Goal: Navigation & Orientation: Find specific page/section

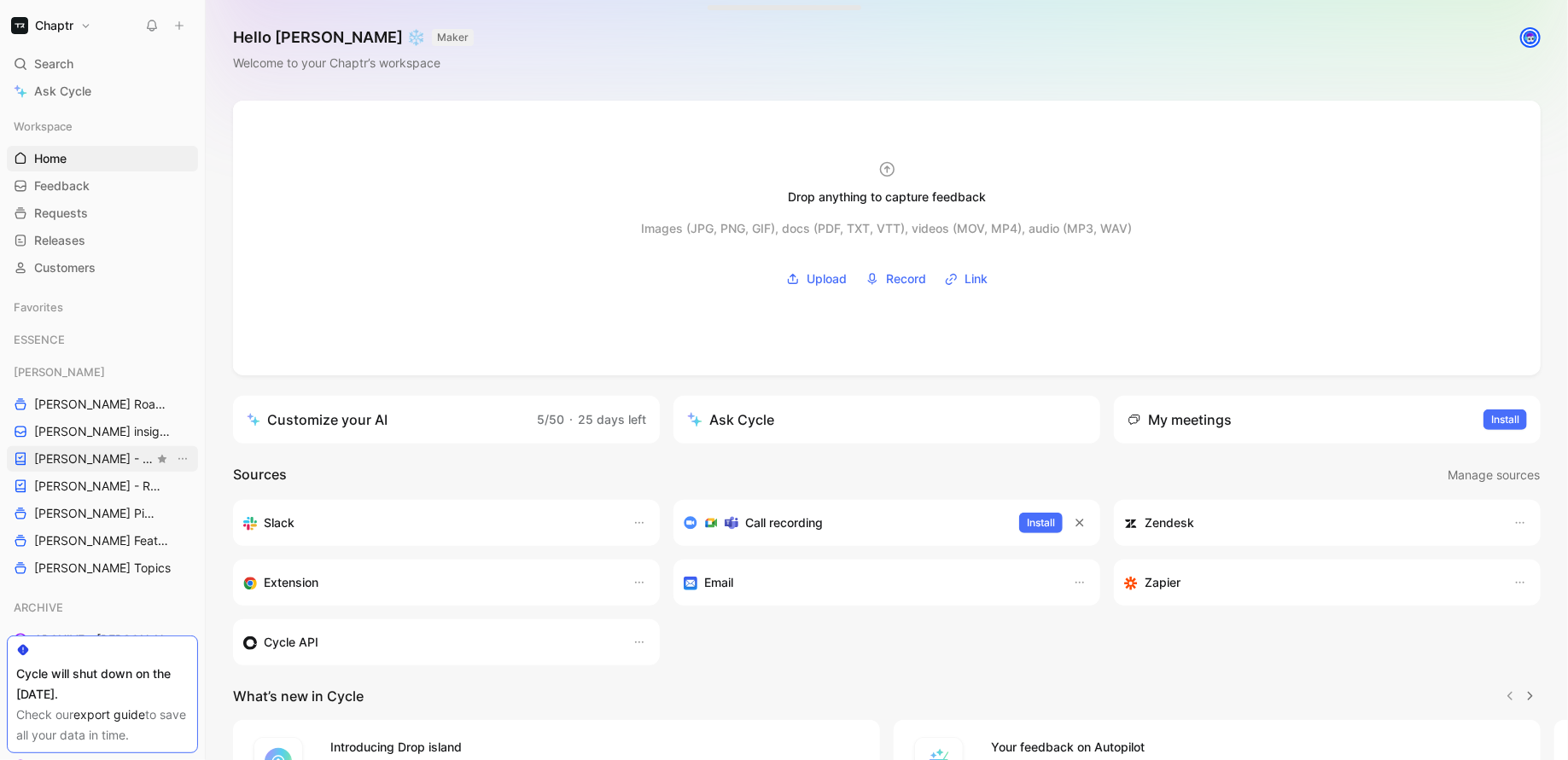
click at [79, 461] on span "[PERSON_NAME] - PLANNINGS" at bounding box center [94, 458] width 119 height 17
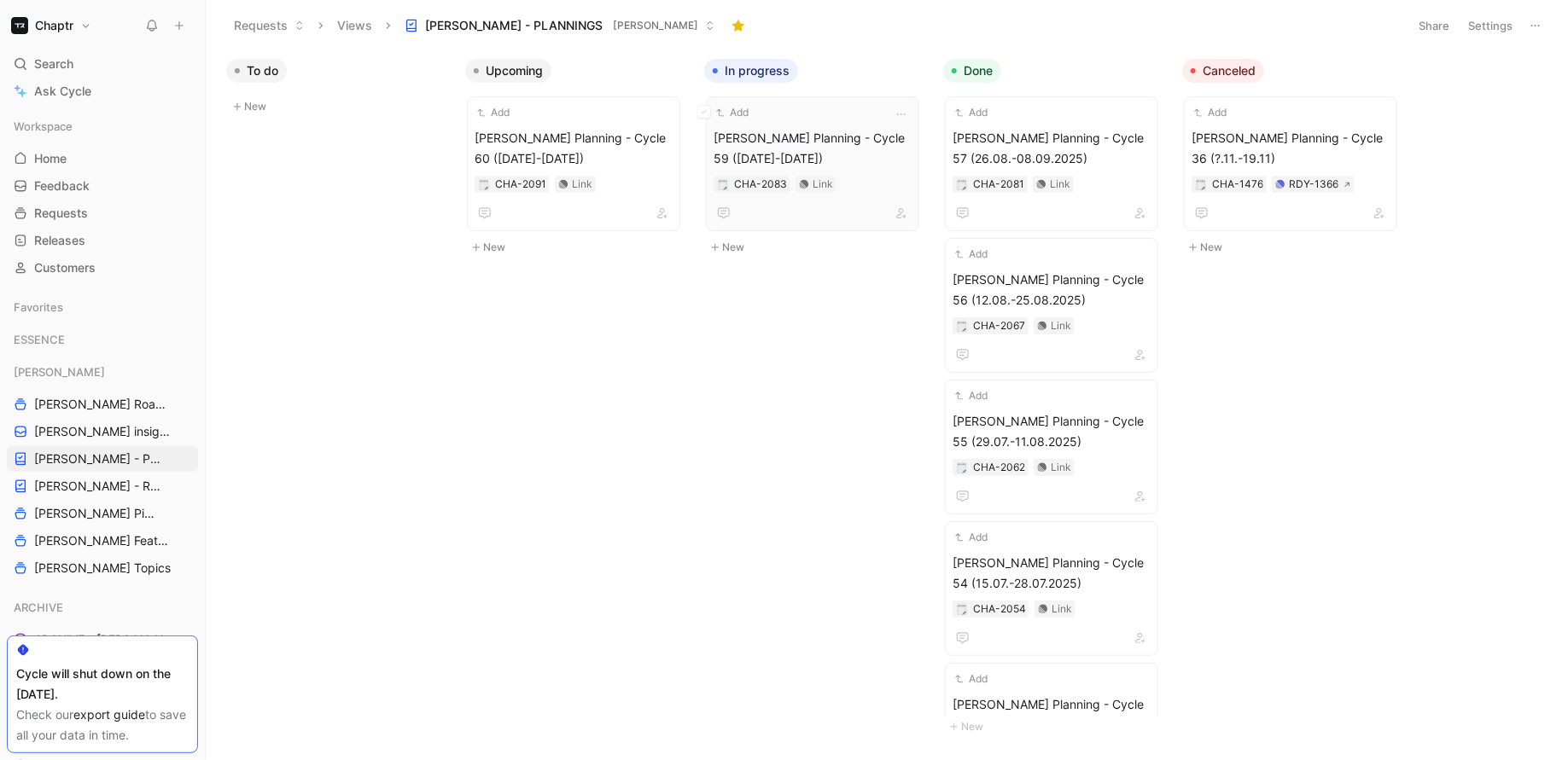
click at [799, 128] on span "[PERSON_NAME] Planning - Cycle 59 ([DATE]-[DATE])" at bounding box center [813, 148] width 198 height 41
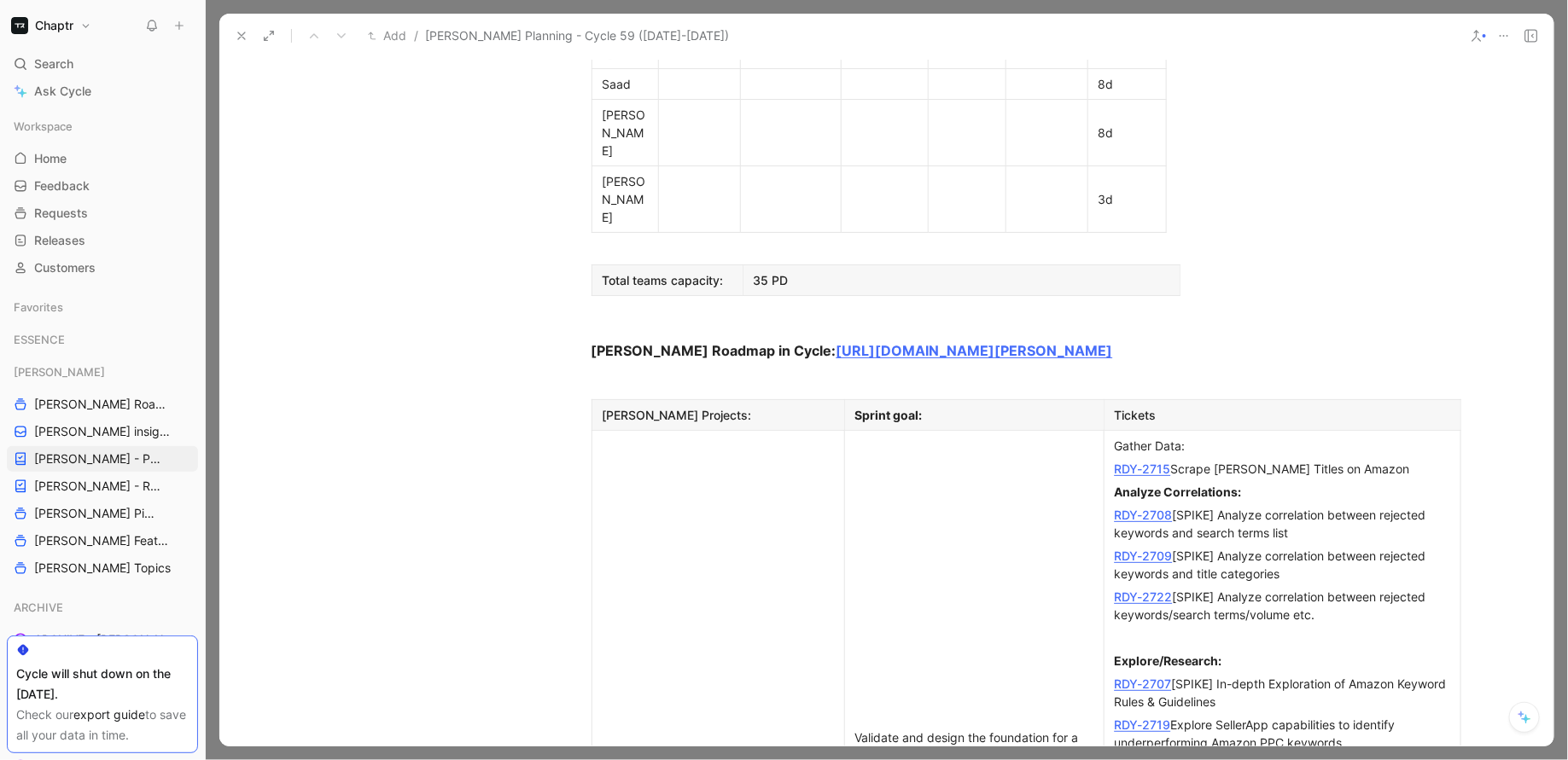
scroll to position [1404, 0]
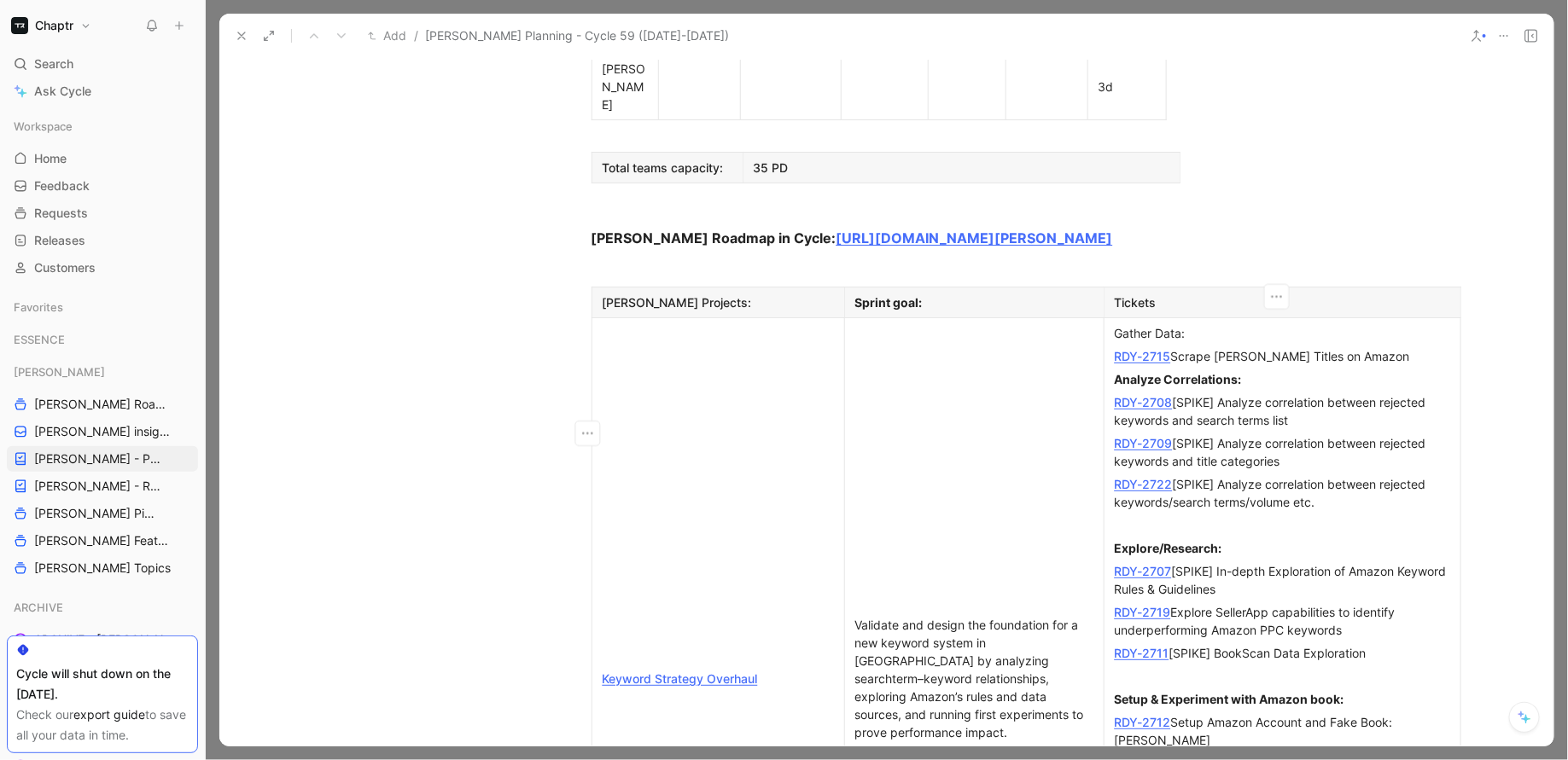
click at [1144, 349] on link "RDY-2715" at bounding box center [1143, 356] width 56 height 15
click at [1146, 395] on link "RDY-2708" at bounding box center [1144, 402] width 58 height 15
click at [1147, 436] on link "RDY-2709" at bounding box center [1144, 443] width 58 height 15
click at [1139, 477] on link "RDY-2722" at bounding box center [1144, 484] width 58 height 15
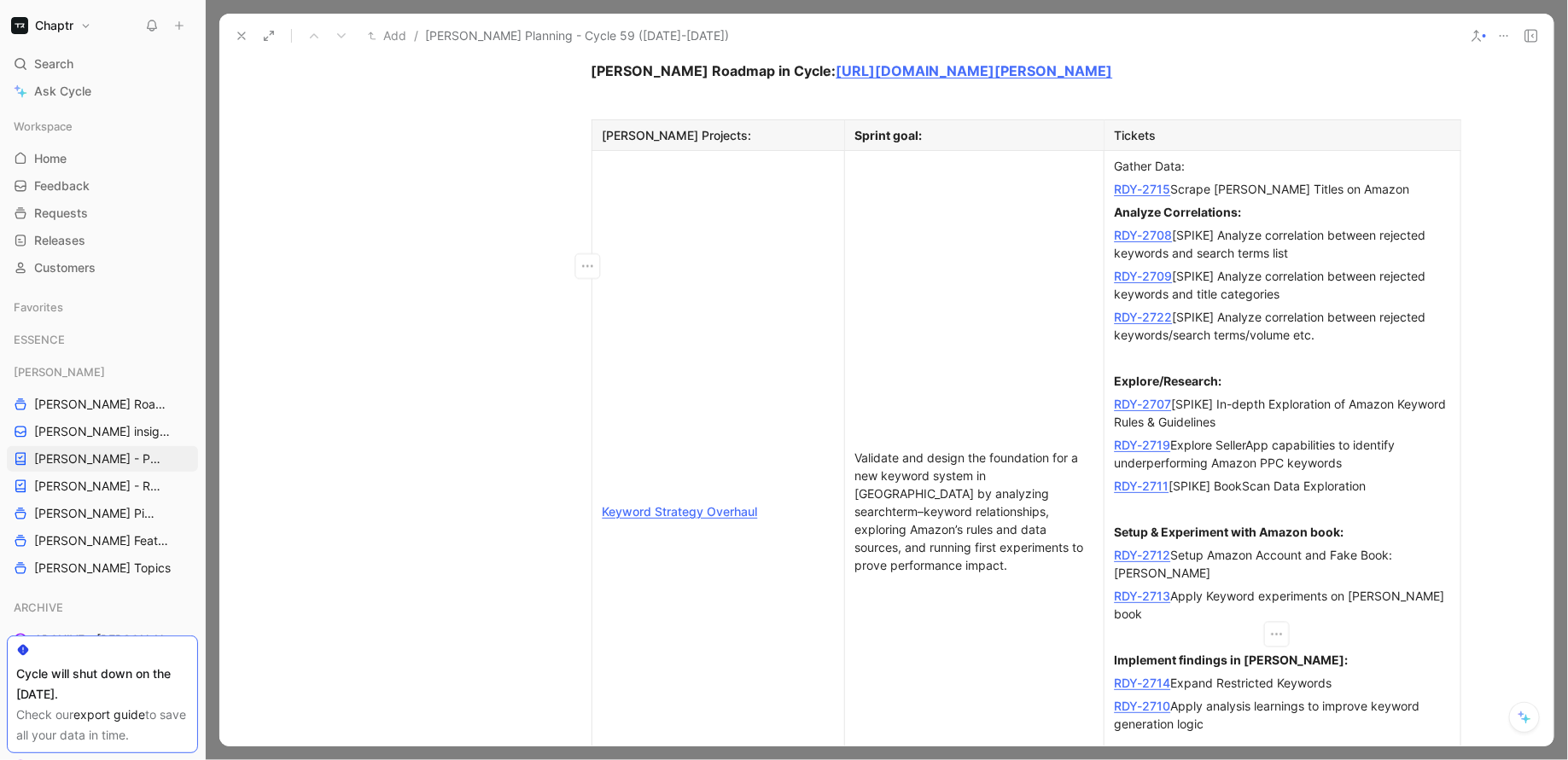
scroll to position [1574, 0]
click at [1143, 394] on link "RDY-2707" at bounding box center [1143, 401] width 57 height 15
click at [1144, 435] on link "RDY-2719" at bounding box center [1143, 442] width 56 height 15
click at [1140, 476] on link "RDY-2711" at bounding box center [1142, 483] width 54 height 15
click at [1151, 545] on link "RDY-2712" at bounding box center [1143, 552] width 56 height 15
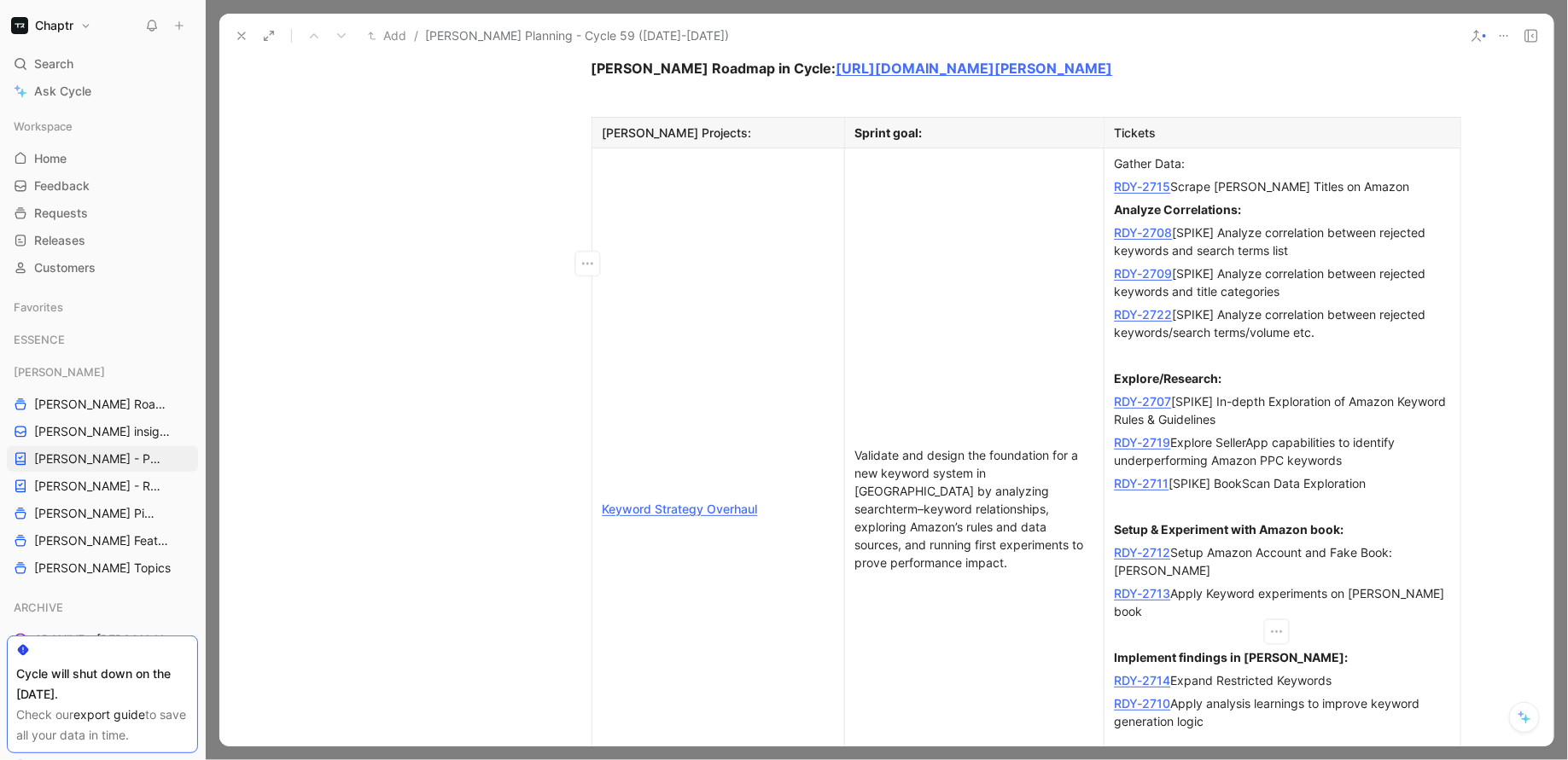
click at [1134, 586] on link "RDY-2713" at bounding box center [1143, 593] width 56 height 15
click at [1149, 673] on link "RDY-2714" at bounding box center [1143, 680] width 56 height 15
click at [1146, 696] on link "RDY-2710" at bounding box center [1143, 703] width 56 height 15
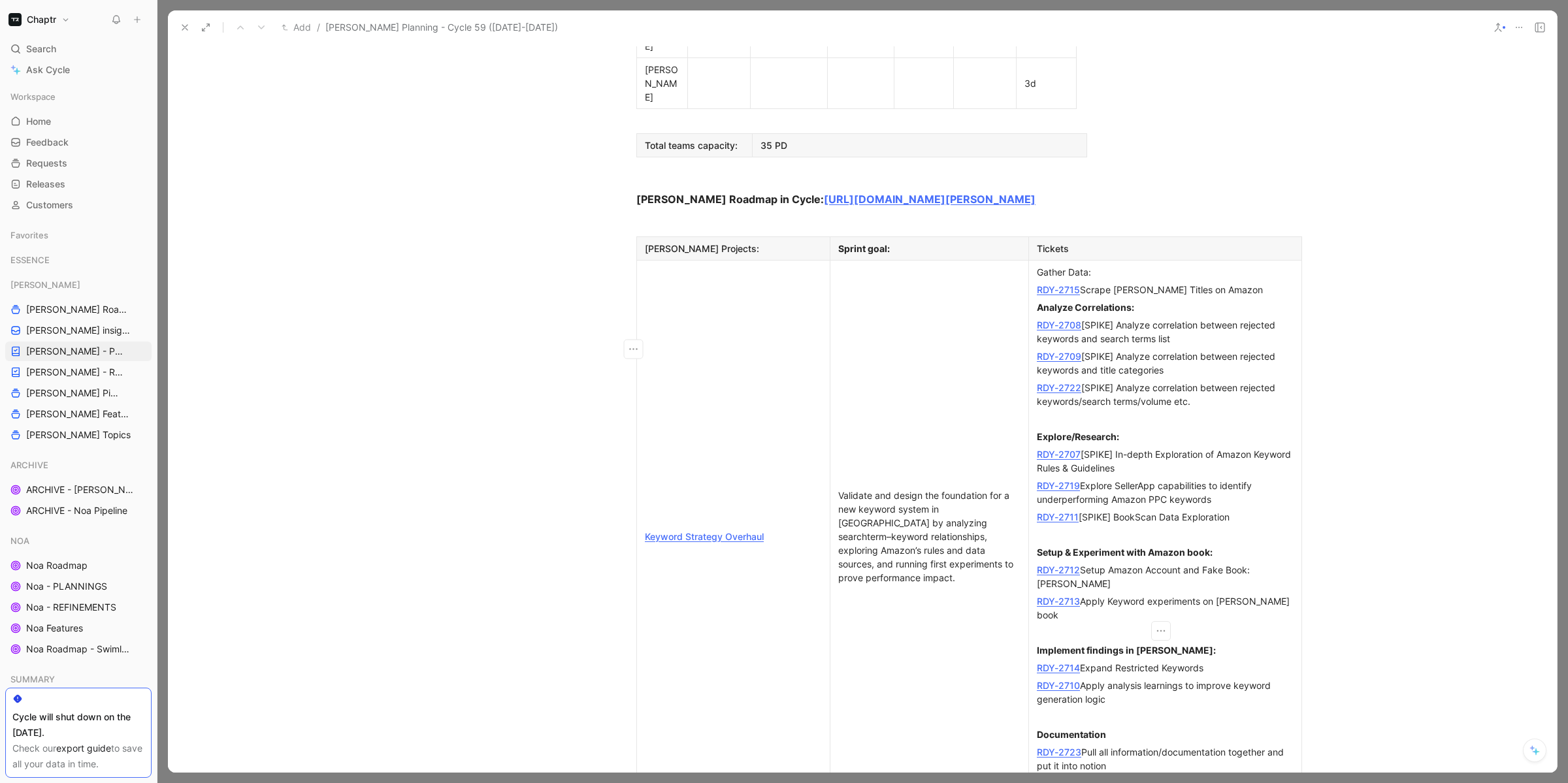
scroll to position [1058, 0]
click at [1054, 450] on link "RDY-2707" at bounding box center [1059, 455] width 44 height 11
click at [1049, 481] on link "RDY-2719" at bounding box center [1059, 486] width 43 height 11
click at [1046, 512] on link "RDY-2711" at bounding box center [1058, 517] width 42 height 11
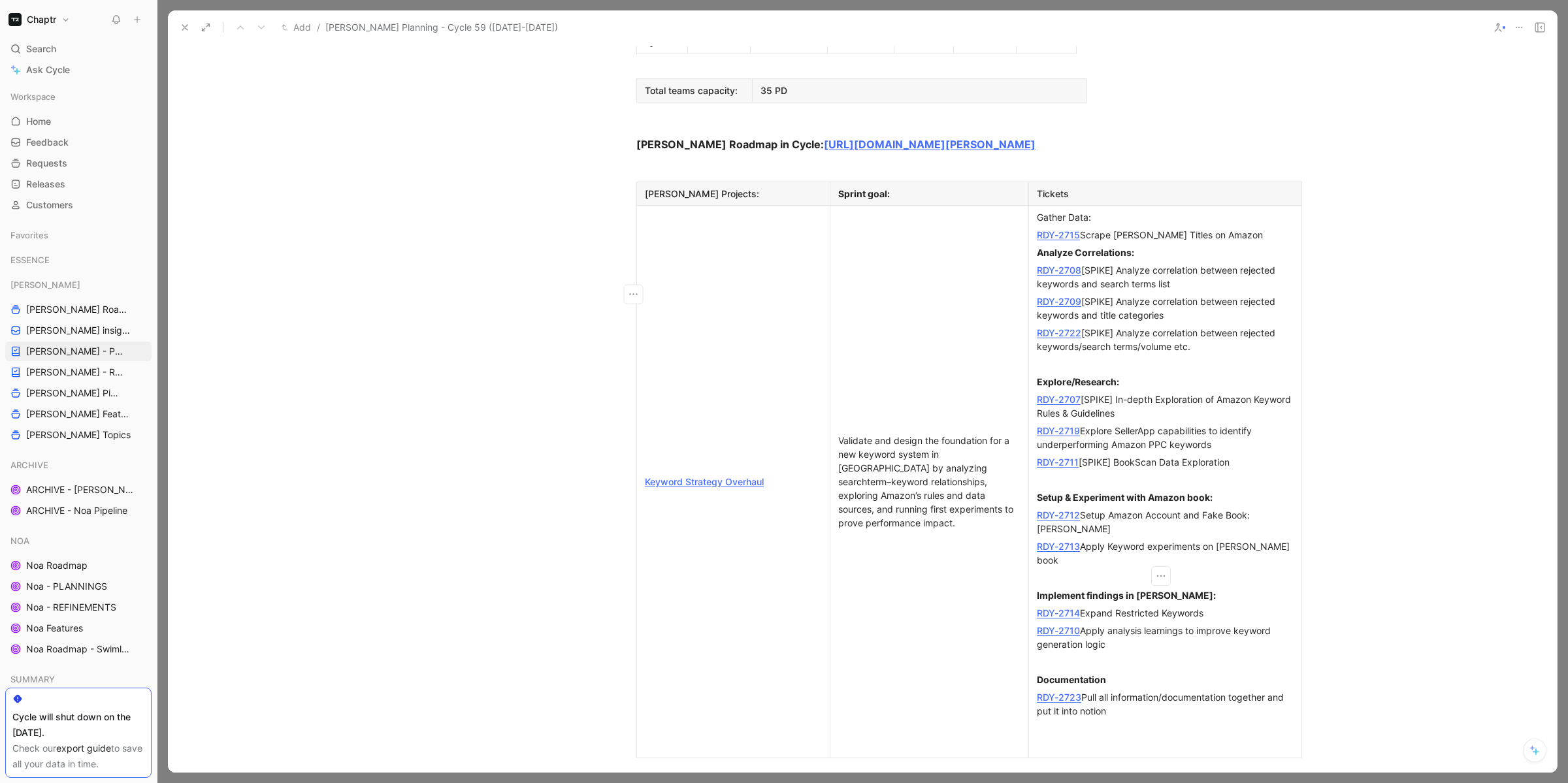
scroll to position [1114, 0]
click at [1049, 540] on link "RDY-2713" at bounding box center [1059, 545] width 43 height 11
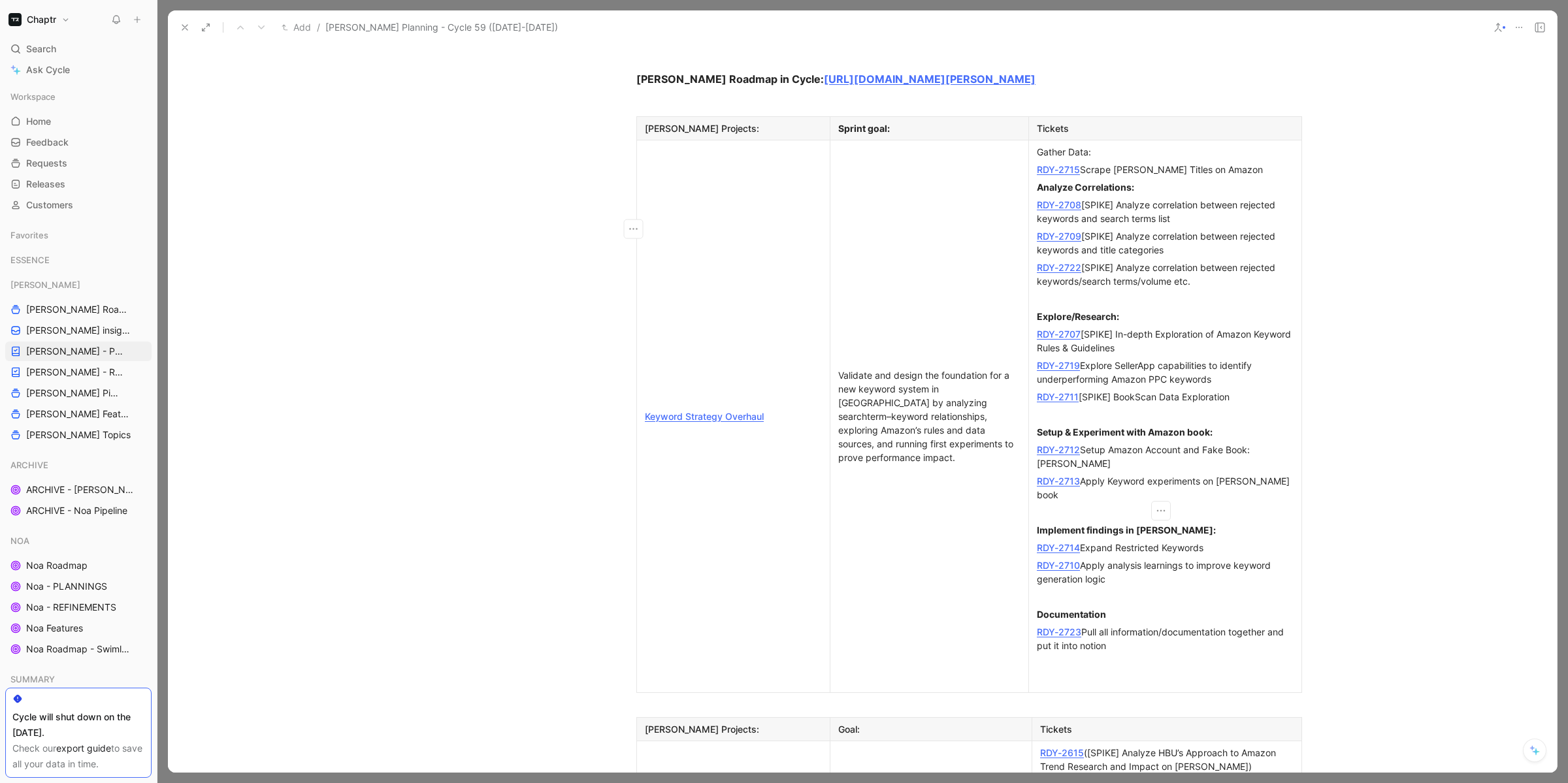
scroll to position [1179, 0]
click at [1055, 542] on link "RDY-2714" at bounding box center [1059, 547] width 43 height 11
click at [1049, 560] on link "RDY-2710" at bounding box center [1059, 565] width 43 height 11
click at [1049, 581] on link "RDY-2723" at bounding box center [1059, 632] width 44 height 11
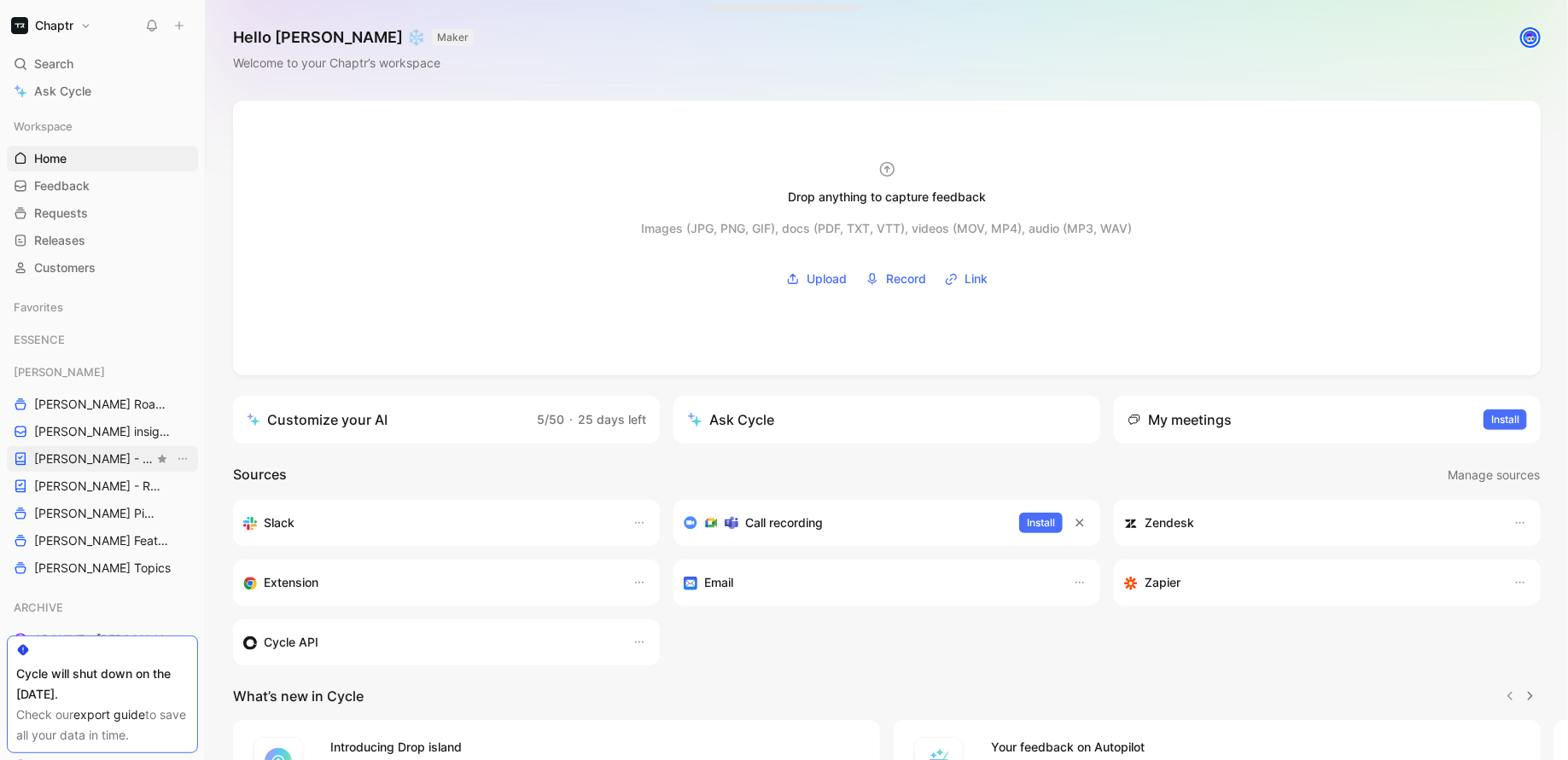
click at [92, 461] on span "[PERSON_NAME] - PLANNINGS" at bounding box center [94, 458] width 119 height 17
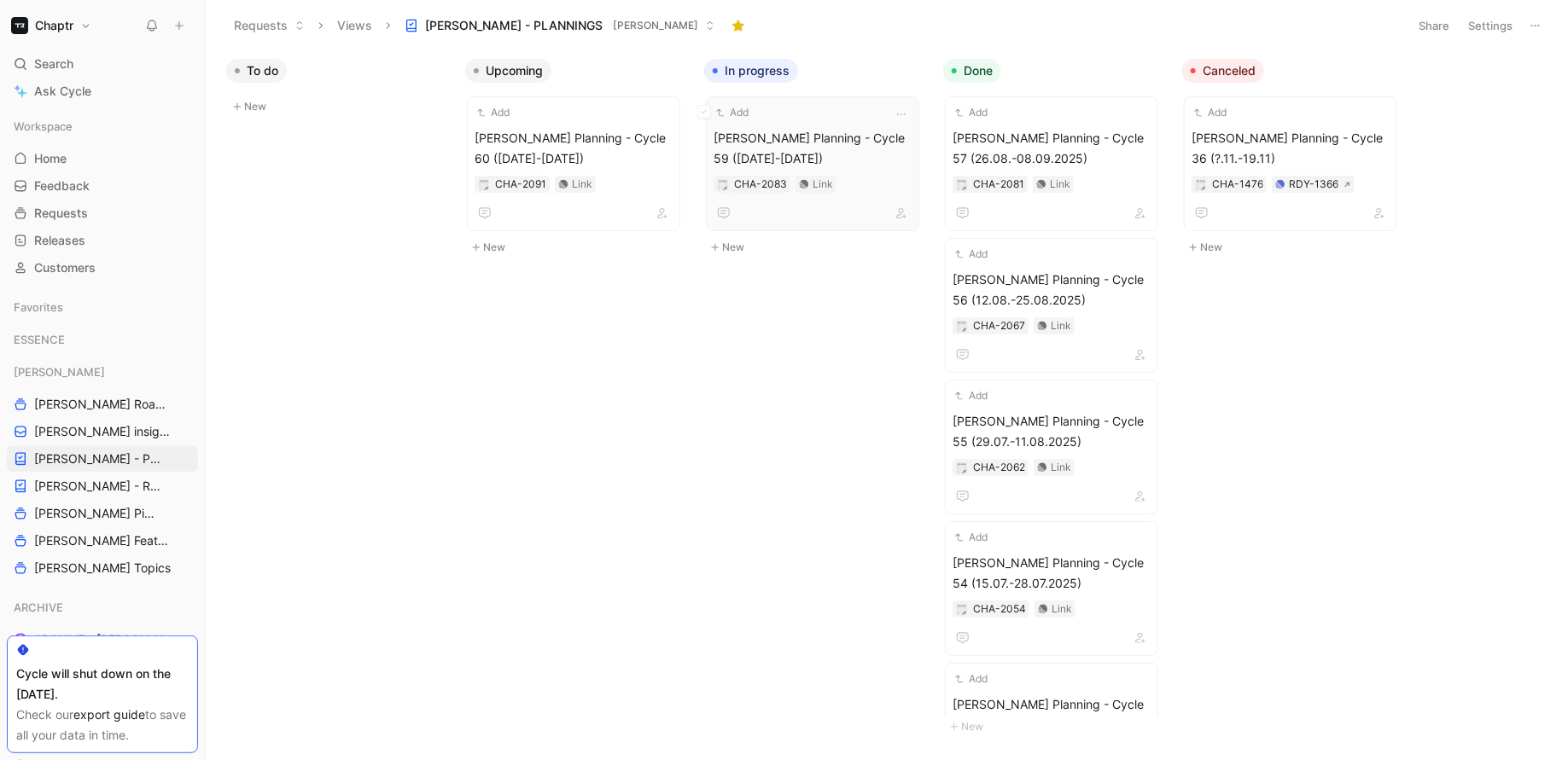
click at [805, 137] on span "[PERSON_NAME] Planning - Cycle 59 ([DATE]-[DATE])" at bounding box center [813, 148] width 198 height 41
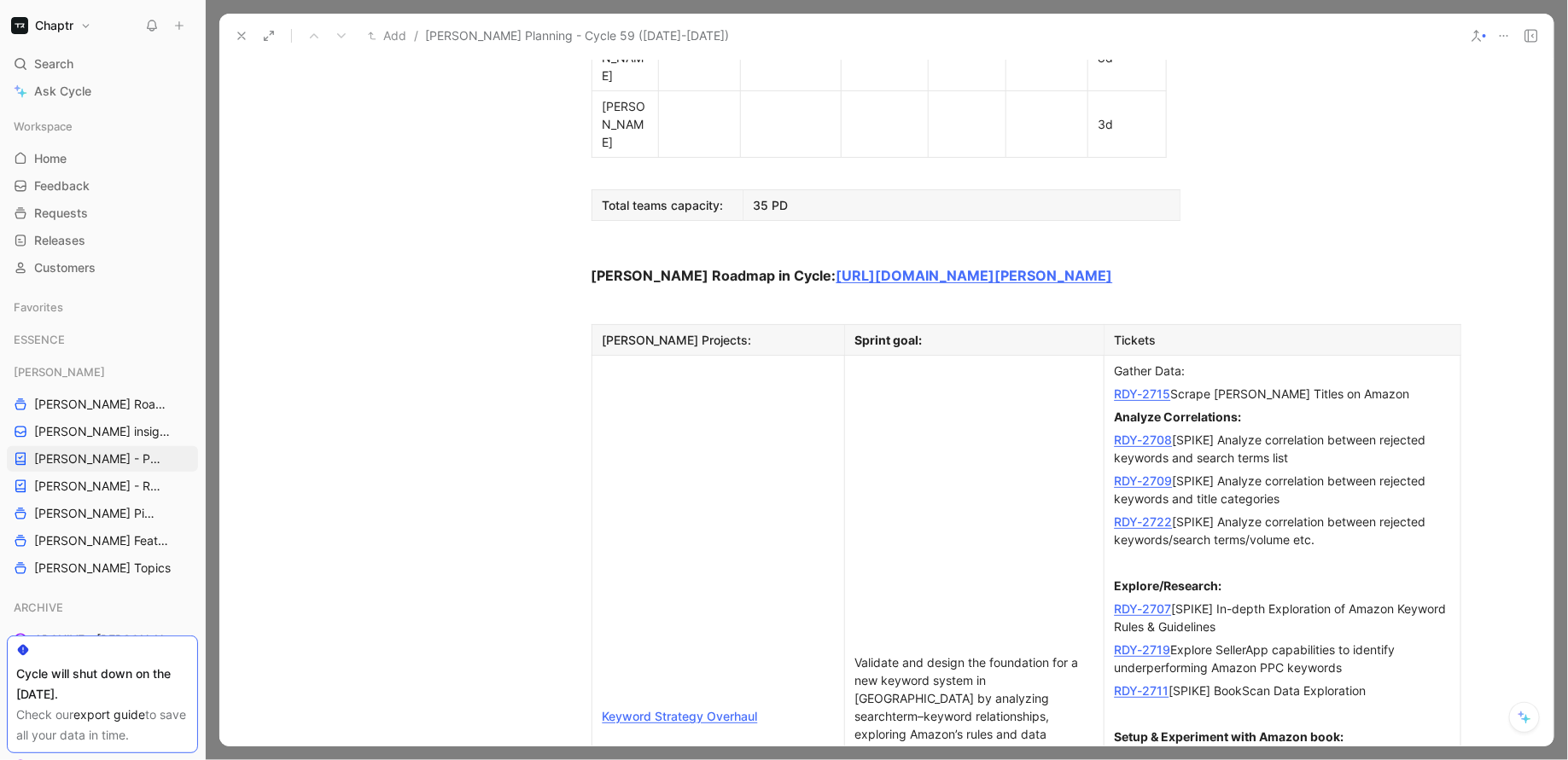
scroll to position [1391, 0]
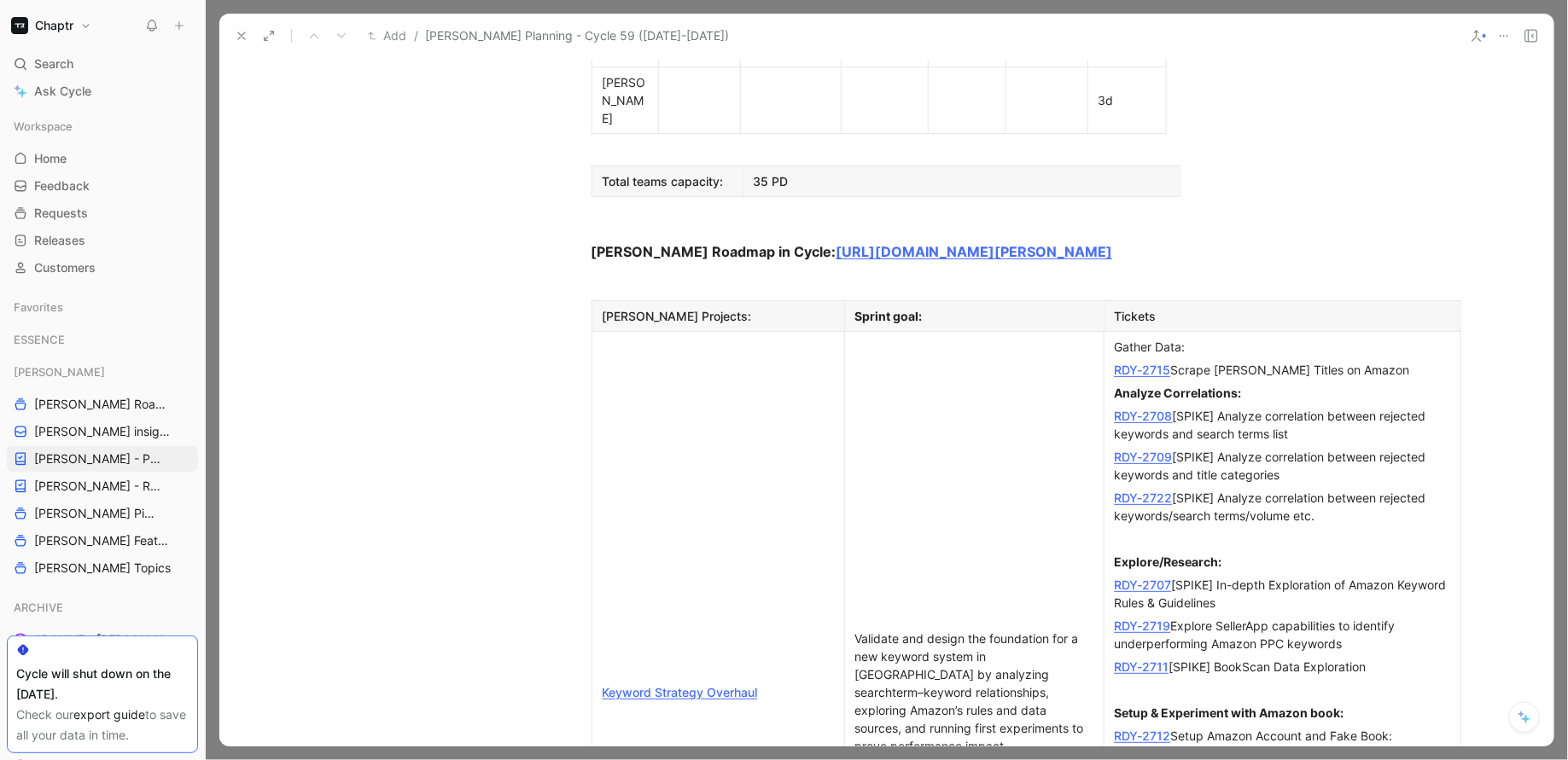
click at [1143, 728] on link "RDY-2712" at bounding box center [1143, 735] width 56 height 15
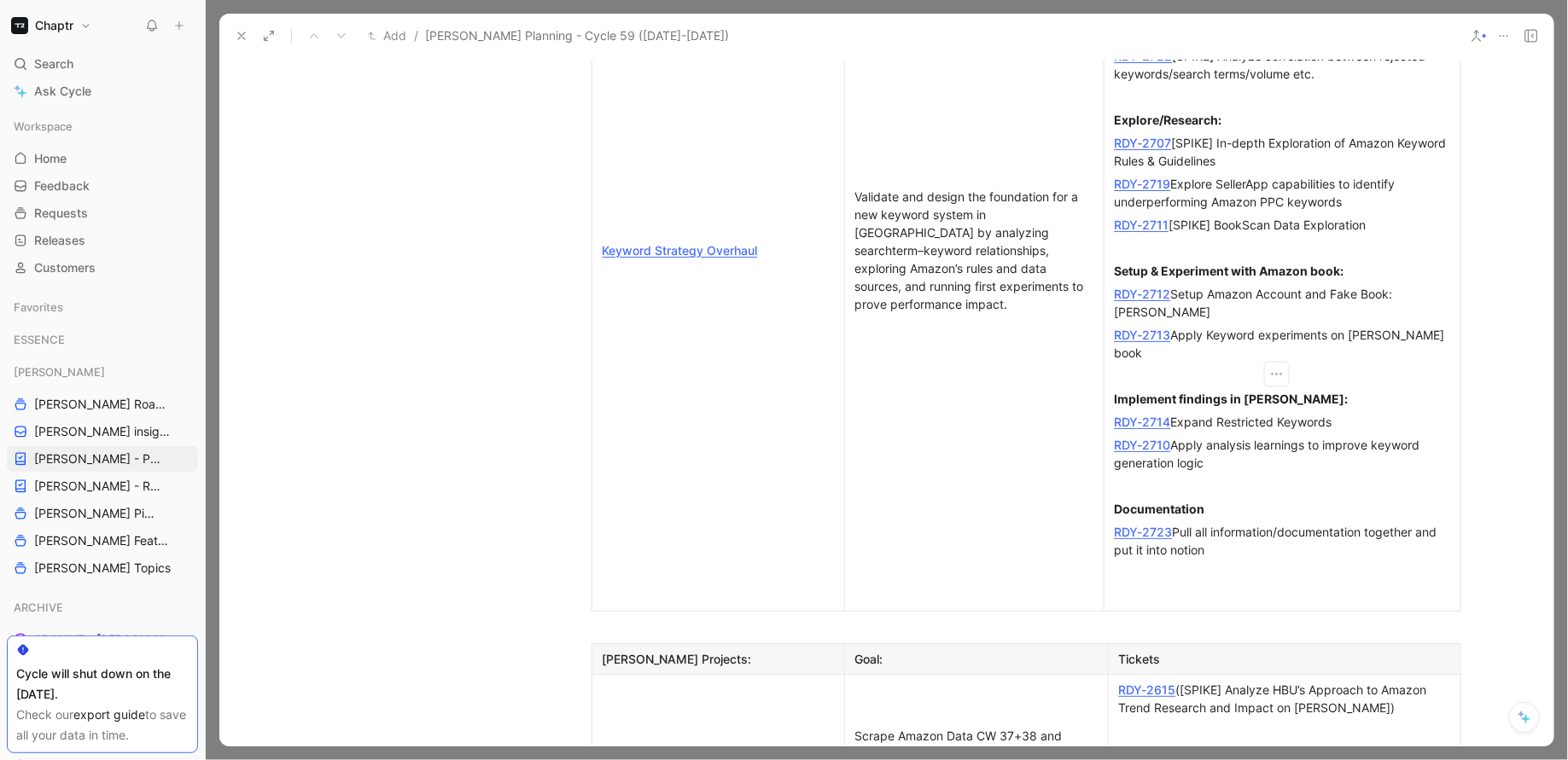
scroll to position [1775, 0]
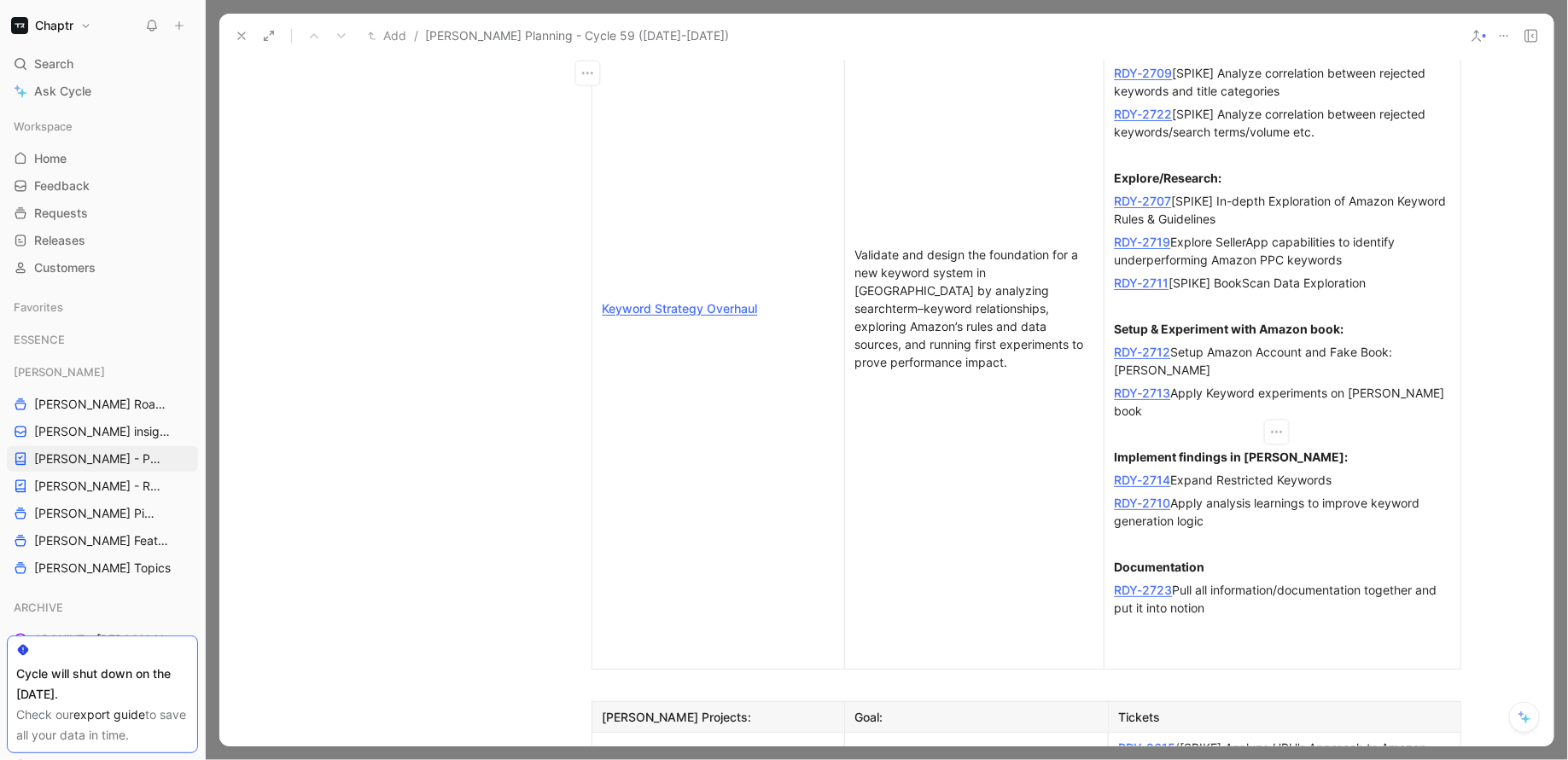
click at [1133, 583] on link "RDY-2723" at bounding box center [1144, 590] width 58 height 15
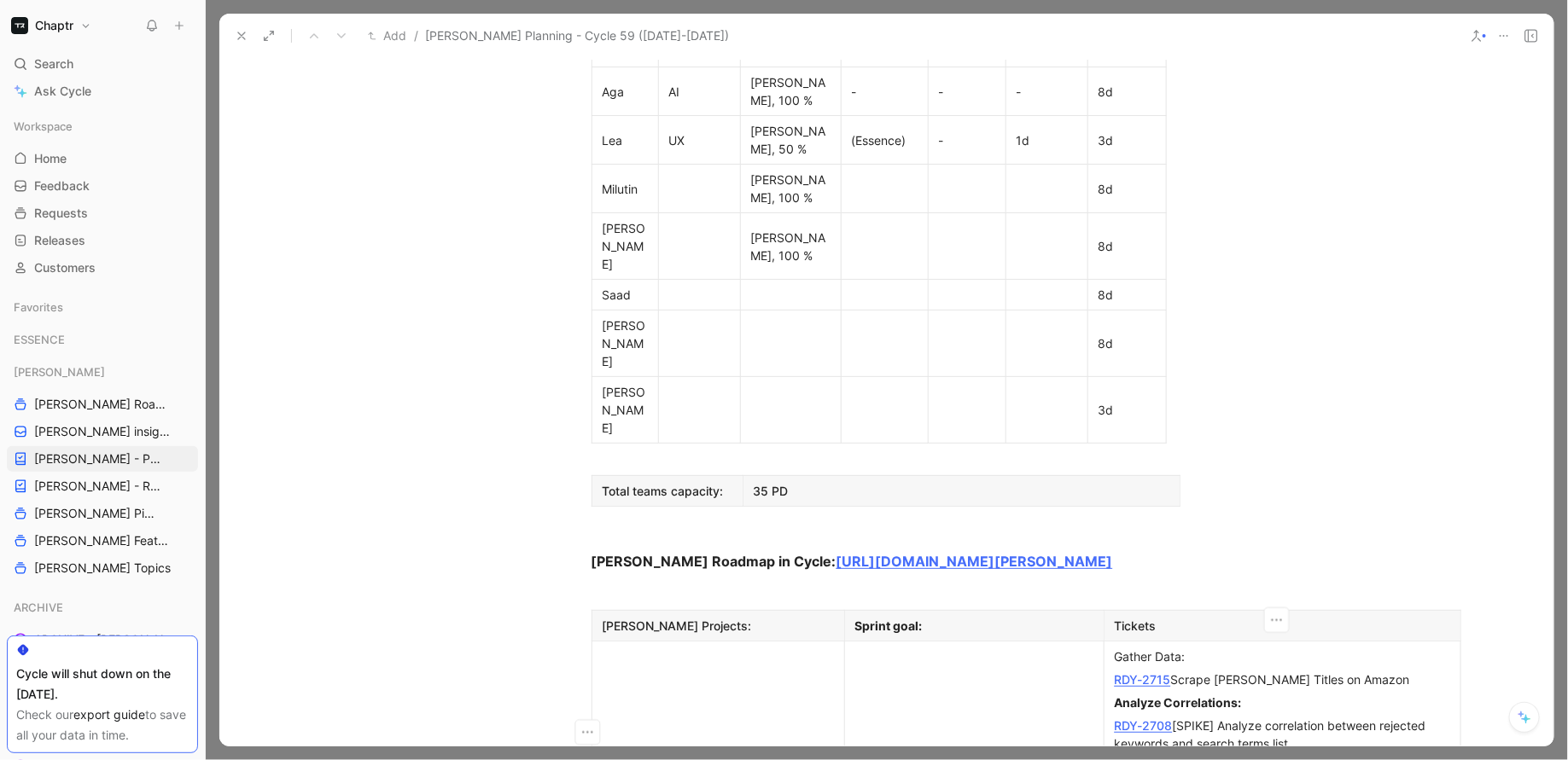
scroll to position [1080, 0]
click at [57, 487] on span "[PERSON_NAME] - REFINEMENTS" at bounding box center [94, 486] width 119 height 17
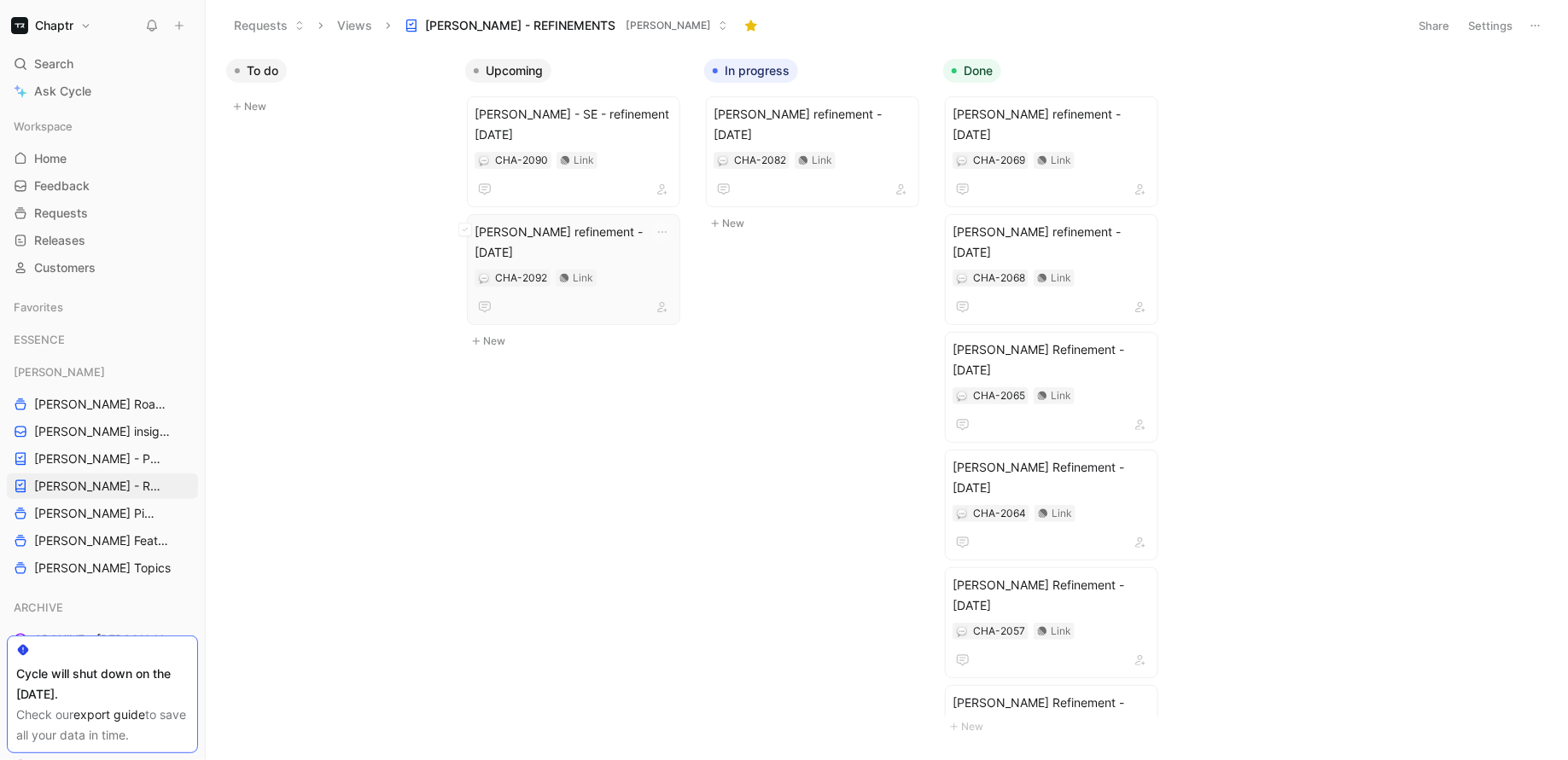
click at [618, 270] on div "CHA-2092 Link" at bounding box center [574, 278] width 198 height 17
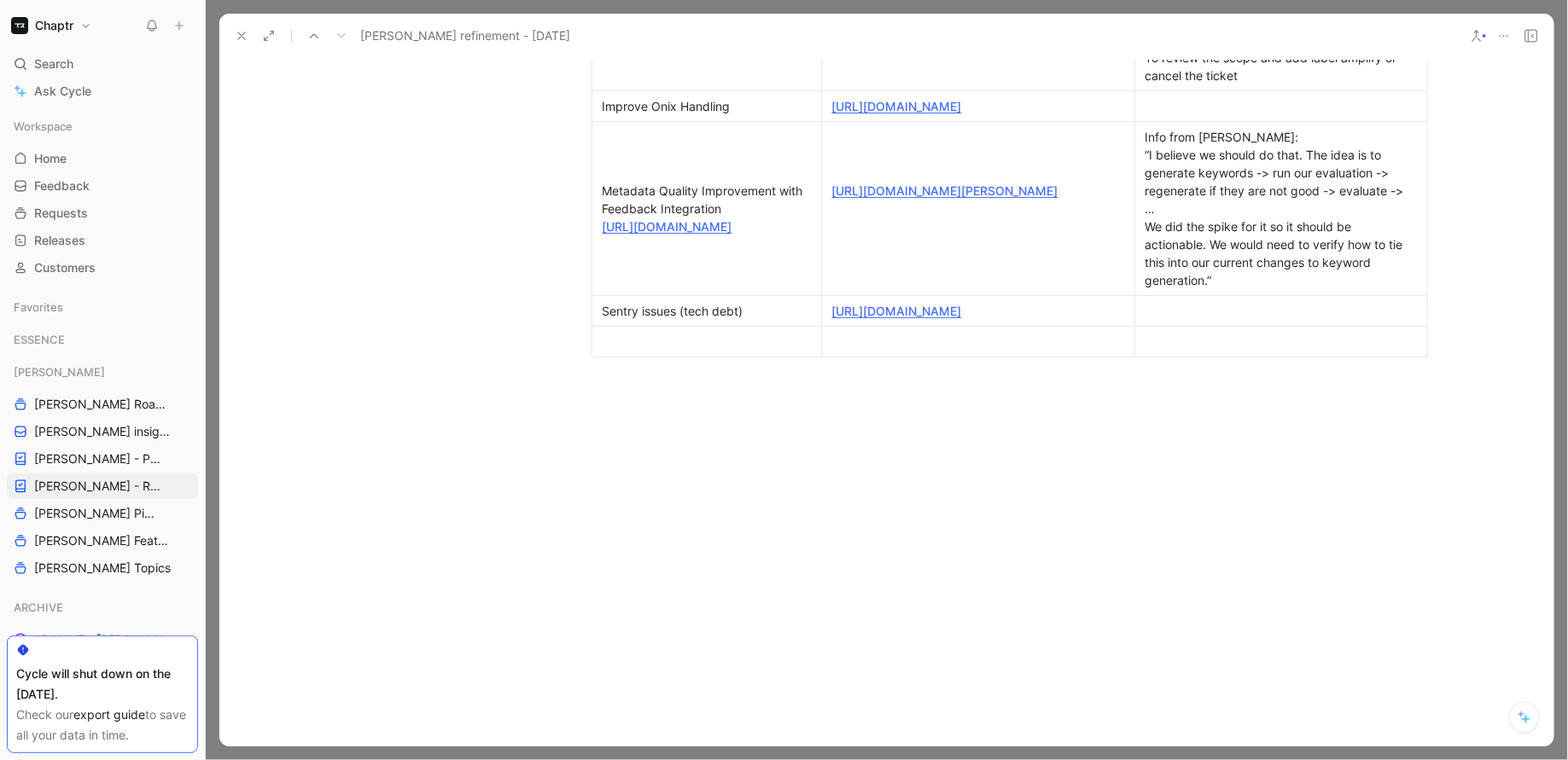
scroll to position [1312, 0]
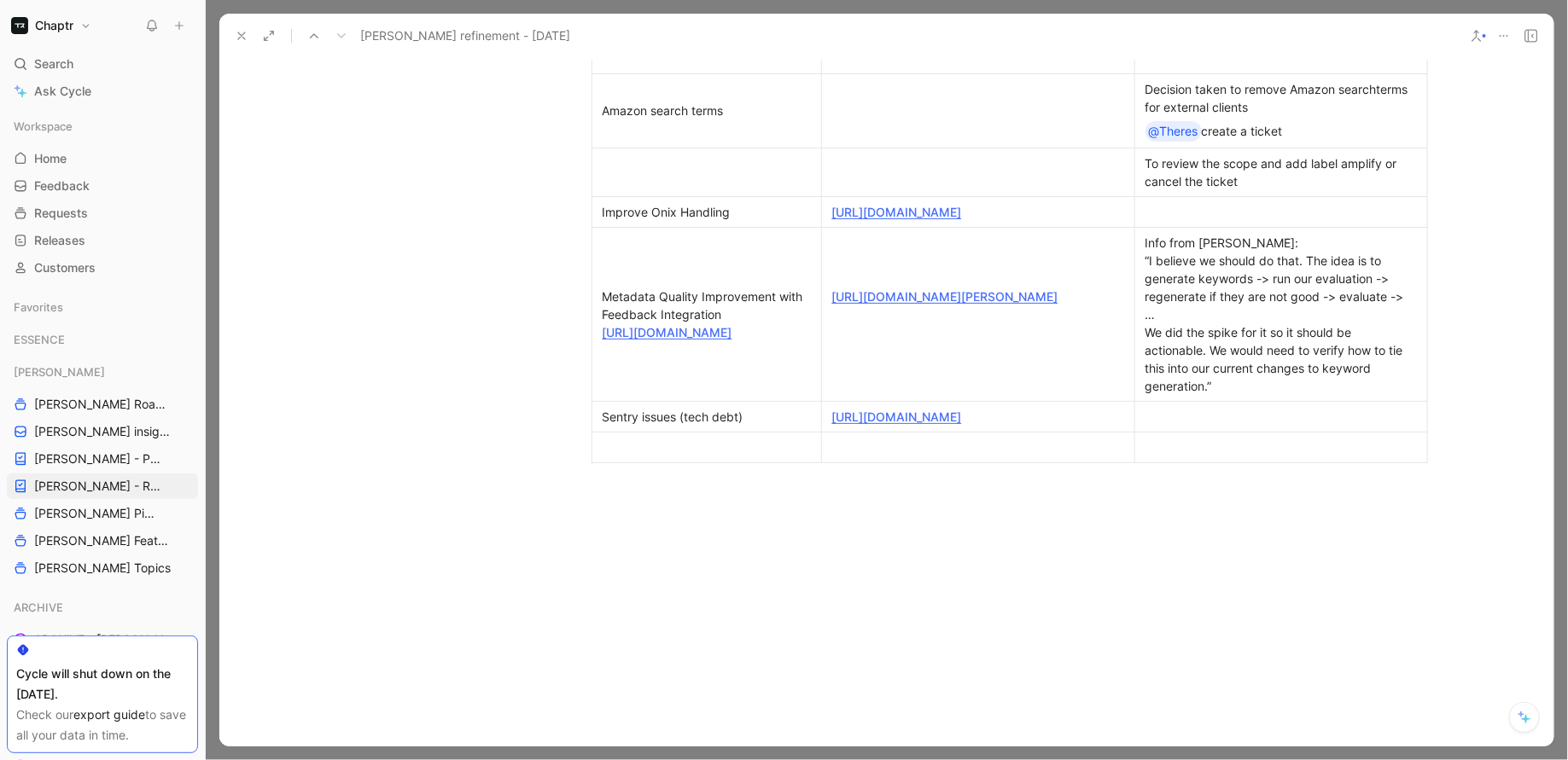
click at [592, 226] on td "Improve Onix Handling" at bounding box center [707, 211] width 230 height 31
click at [579, 228] on icon "button" at bounding box center [587, 227] width 17 height 17
click at [577, 291] on span "Delete row" at bounding box center [575, 291] width 60 height 15
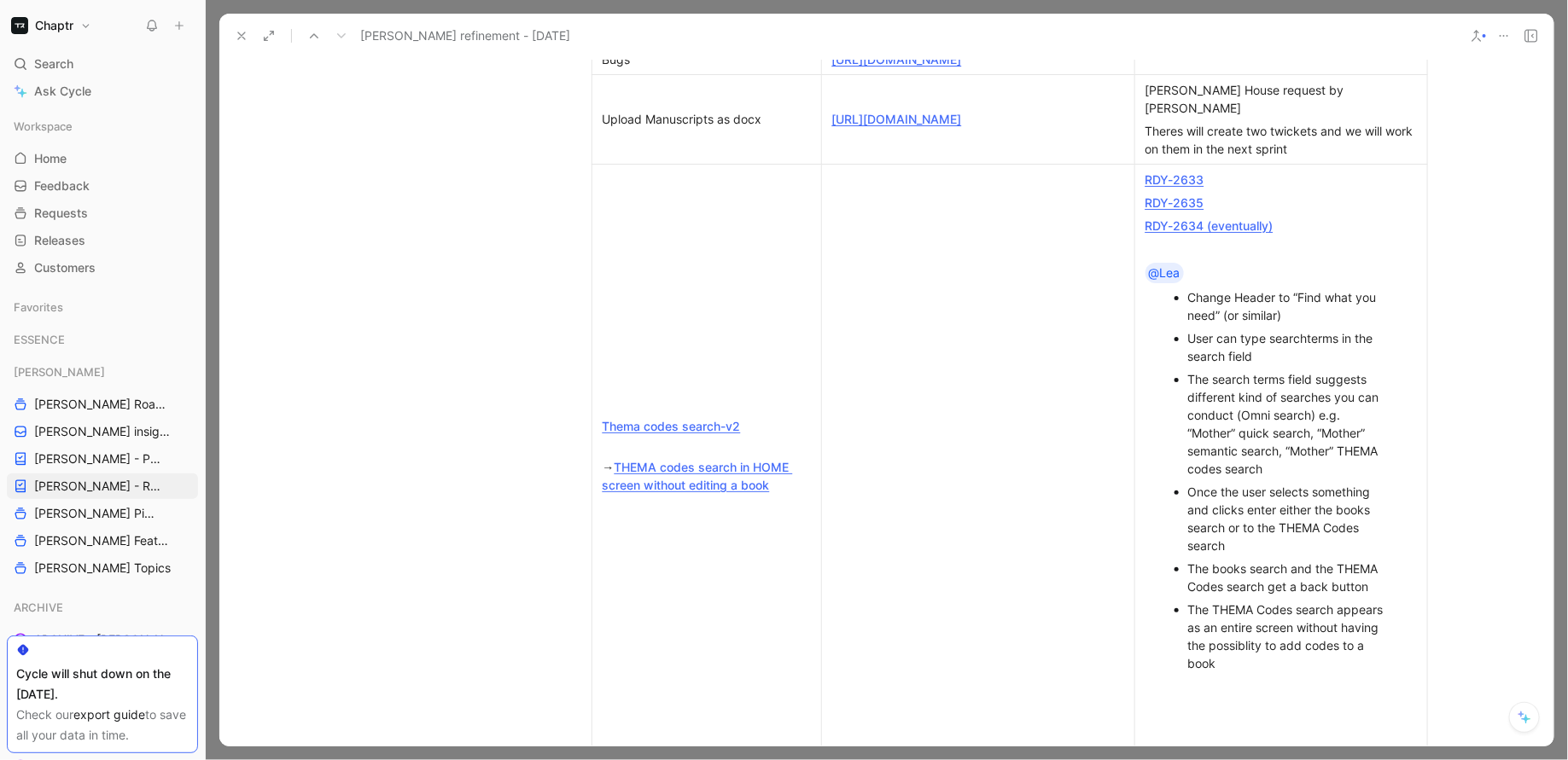
scroll to position [485, 0]
